Goal: Task Accomplishment & Management: Use online tool/utility

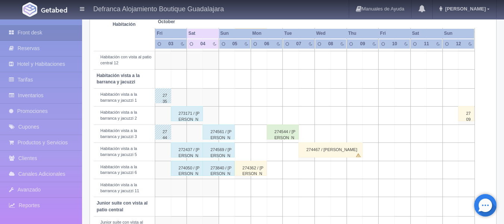
scroll to position [261, 0]
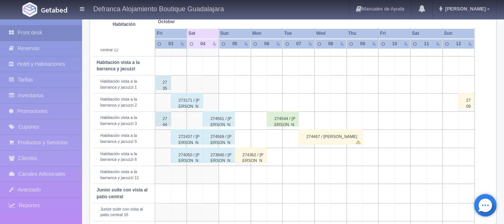
click at [184, 104] on div "273171 / [PERSON_NAME]" at bounding box center [187, 100] width 32 height 15
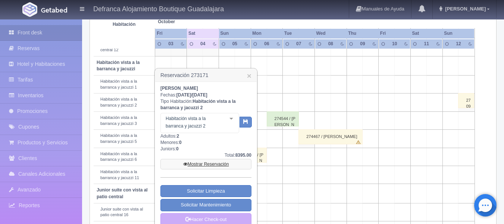
click at [201, 164] on link "Mostrar Reservación" at bounding box center [205, 164] width 91 height 10
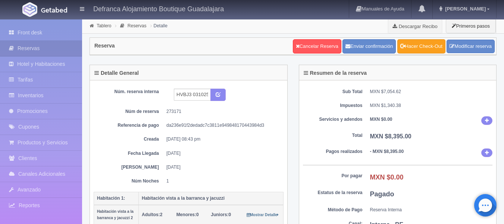
click at [423, 51] on link "Hacer Check-Out" at bounding box center [421, 46] width 48 height 14
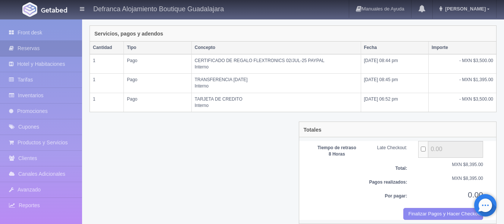
scroll to position [174, 0]
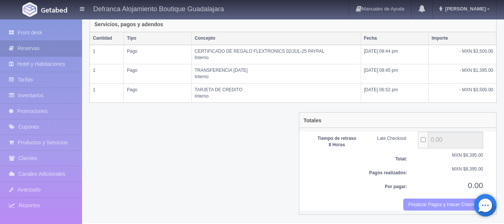
click at [415, 206] on button "Finalizar Pagos y Hacer Checkout" at bounding box center [443, 204] width 80 height 12
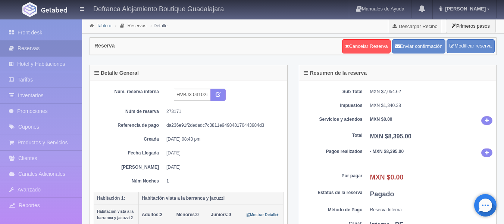
click at [99, 26] on link "Tablero" at bounding box center [104, 25] width 15 height 5
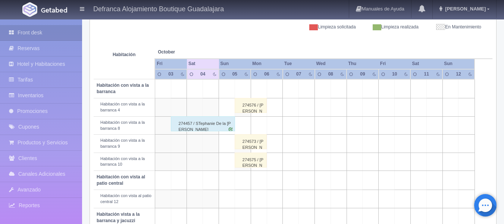
scroll to position [112, 0]
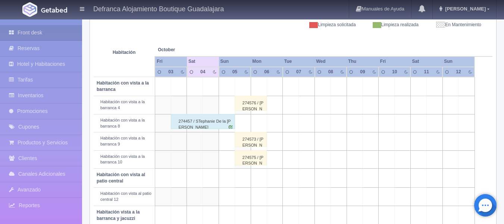
click at [196, 122] on div "274457 / [PERSON_NAME] De la [PERSON_NAME]" at bounding box center [203, 121] width 64 height 15
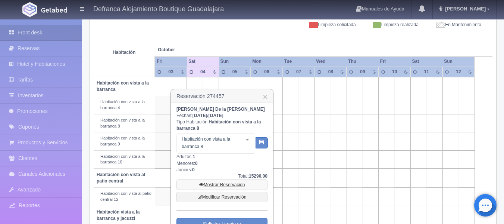
click at [216, 184] on link "Mostrar Reservación" at bounding box center [222, 184] width 91 height 10
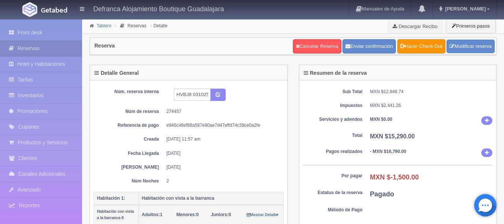
click at [102, 25] on link "Tablero" at bounding box center [104, 25] width 15 height 5
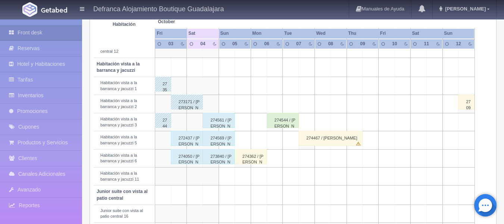
scroll to position [261, 0]
click at [181, 141] on div "272437 / [PERSON_NAME]" at bounding box center [187, 136] width 32 height 15
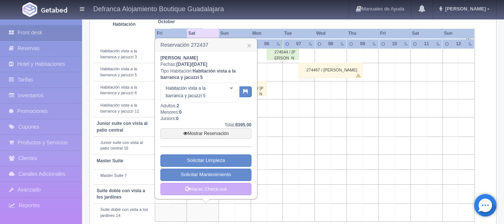
scroll to position [341, 0]
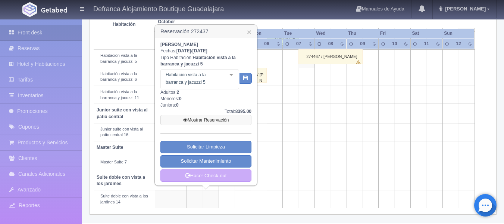
click at [205, 120] on link "Mostrar Reservación" at bounding box center [205, 120] width 91 height 10
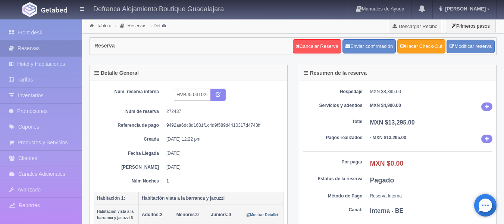
click at [421, 43] on link "Hacer Check-Out" at bounding box center [421, 46] width 48 height 14
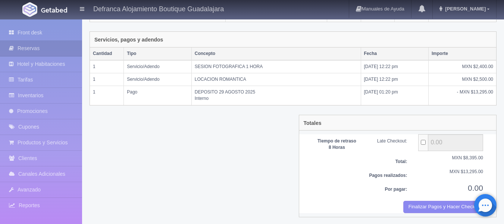
scroll to position [162, 0]
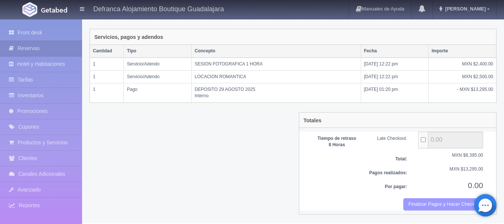
click at [413, 203] on button "Finalizar Pagos y Hacer Checkout" at bounding box center [443, 204] width 80 height 12
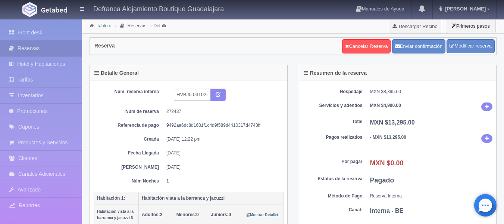
click at [100, 25] on link "Tablero" at bounding box center [104, 25] width 15 height 5
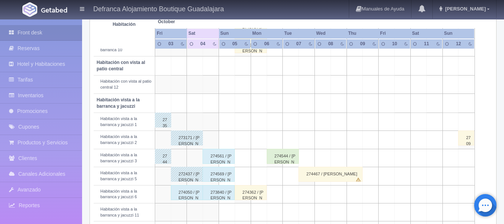
scroll to position [261, 0]
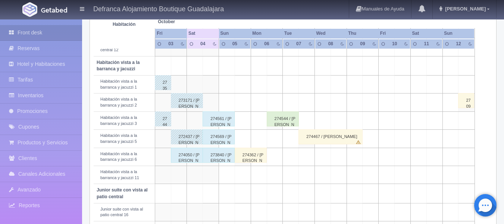
click at [181, 159] on div "274050 / [PERSON_NAME]" at bounding box center [187, 154] width 32 height 15
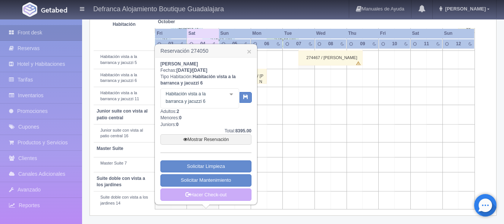
scroll to position [341, 0]
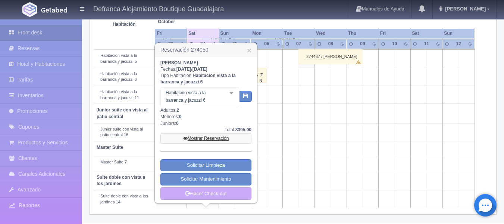
click at [206, 138] on link "Mostrar Reservación" at bounding box center [205, 138] width 91 height 10
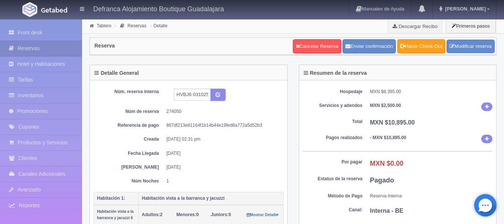
click at [420, 49] on link "Hacer Check-Out" at bounding box center [421, 46] width 48 height 14
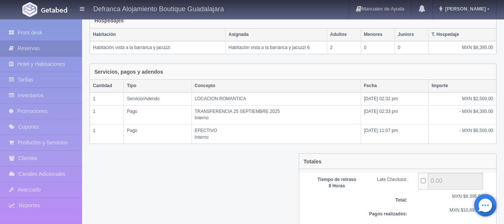
scroll to position [168, 0]
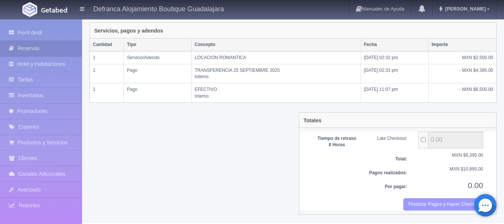
click at [416, 203] on button "Finalizar Pagos y Hacer Checkout" at bounding box center [443, 204] width 80 height 12
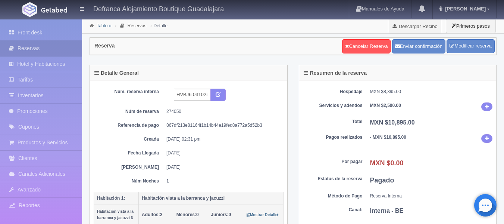
click at [100, 25] on link "Tablero" at bounding box center [104, 25] width 15 height 5
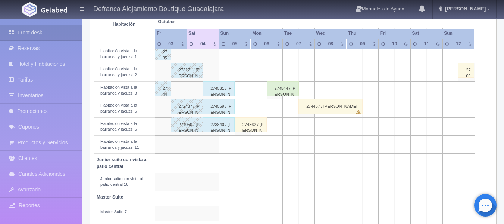
scroll to position [299, 0]
